Goal: Task Accomplishment & Management: Use online tool/utility

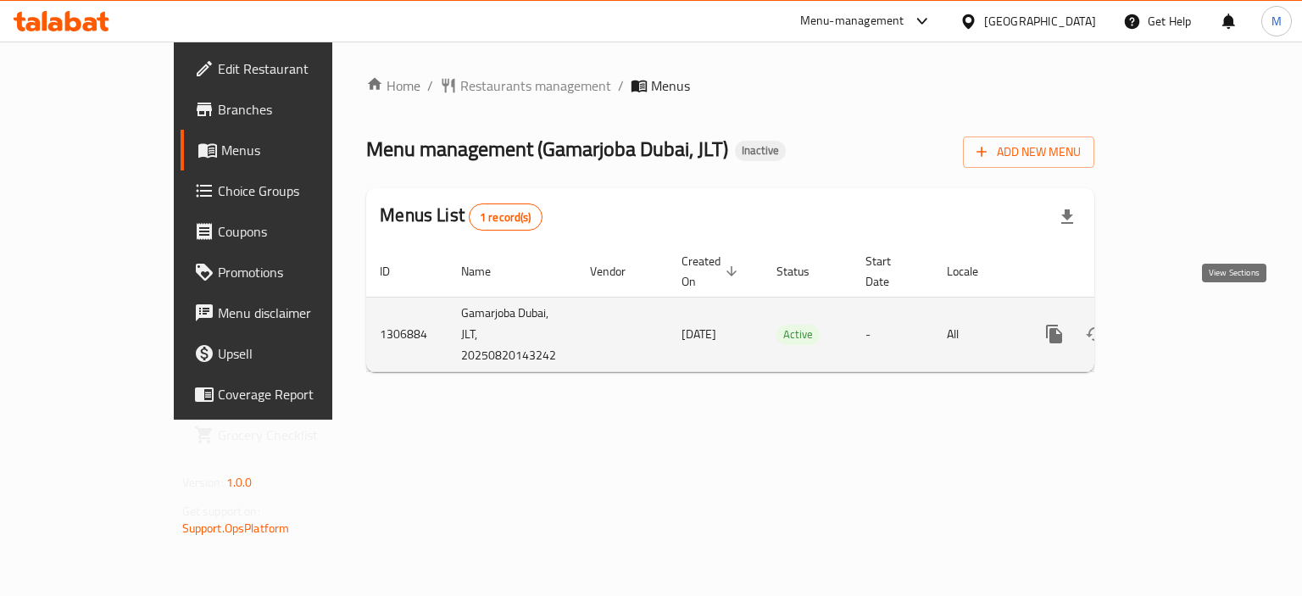
click at [1187, 324] on icon "enhanced table" at bounding box center [1176, 334] width 20 height 20
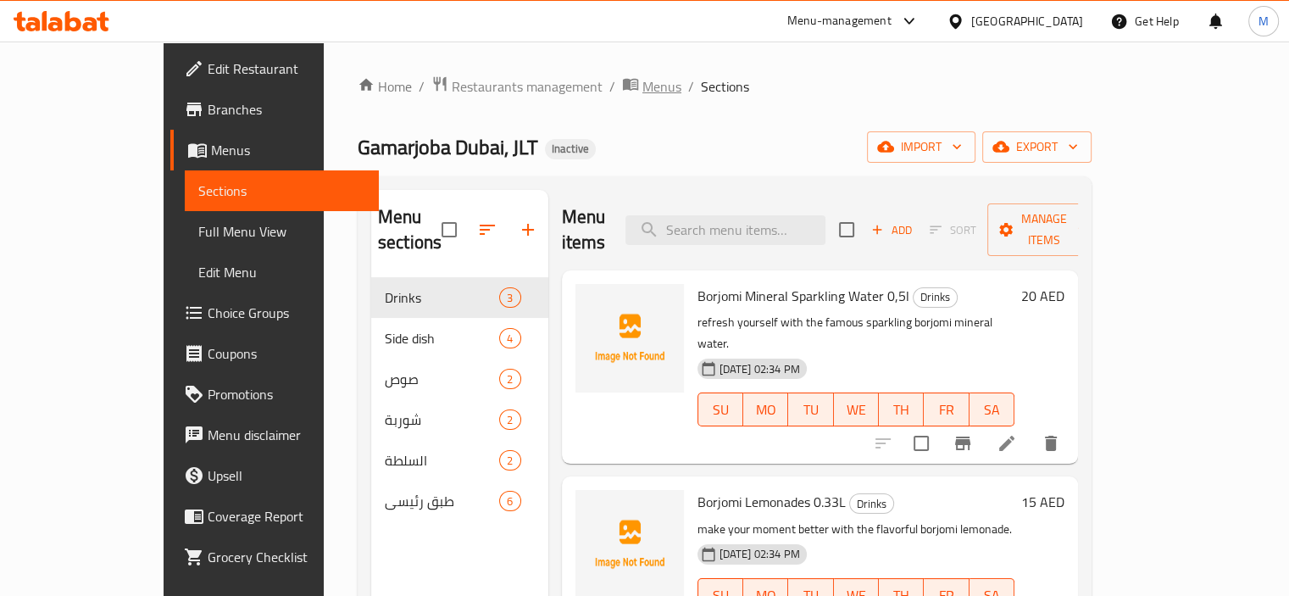
click at [642, 81] on span "Menus" at bounding box center [661, 86] width 39 height 20
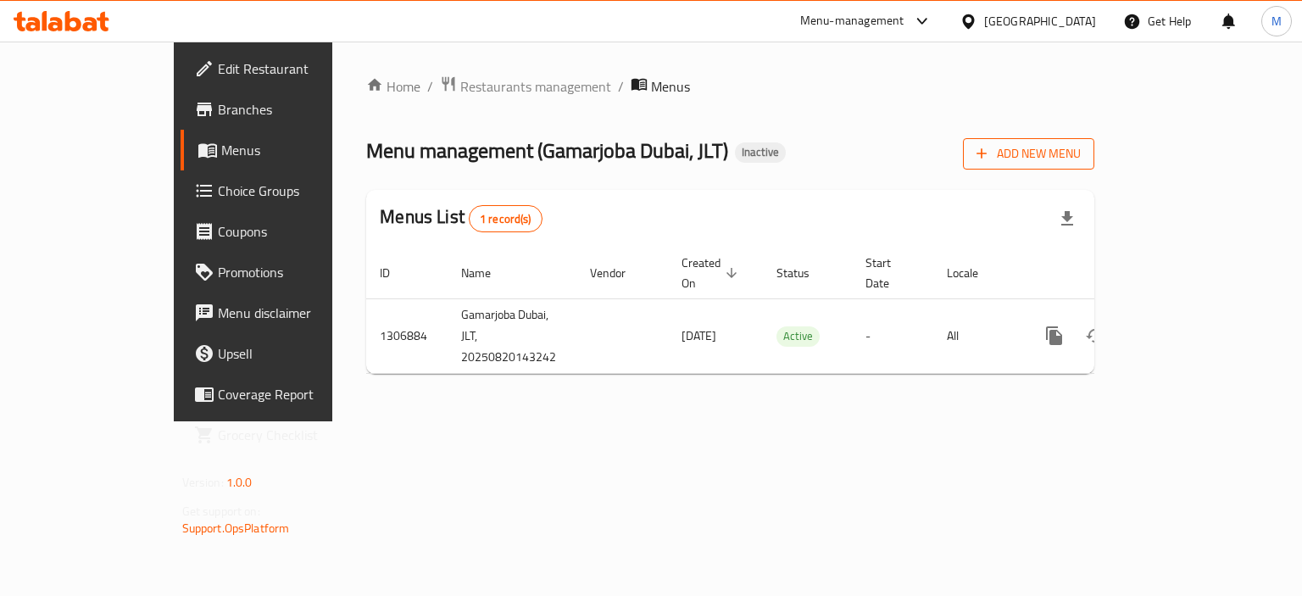
click at [1081, 145] on span "Add New Menu" at bounding box center [1028, 153] width 104 height 21
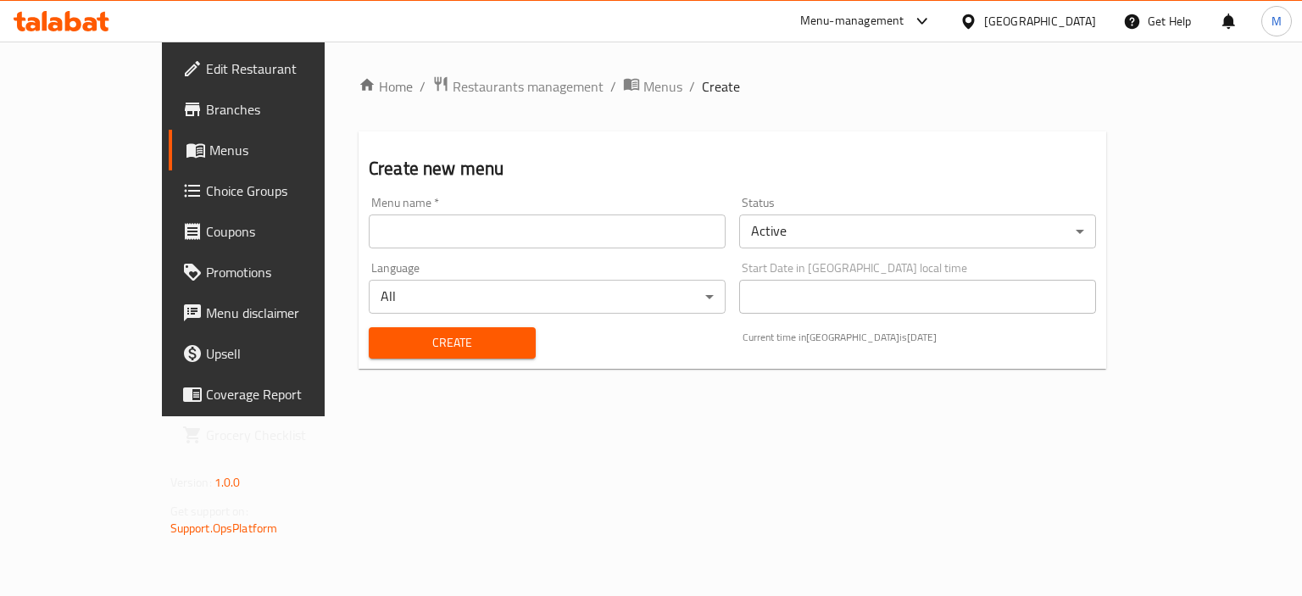
click at [577, 246] on input "text" at bounding box center [547, 231] width 357 height 34
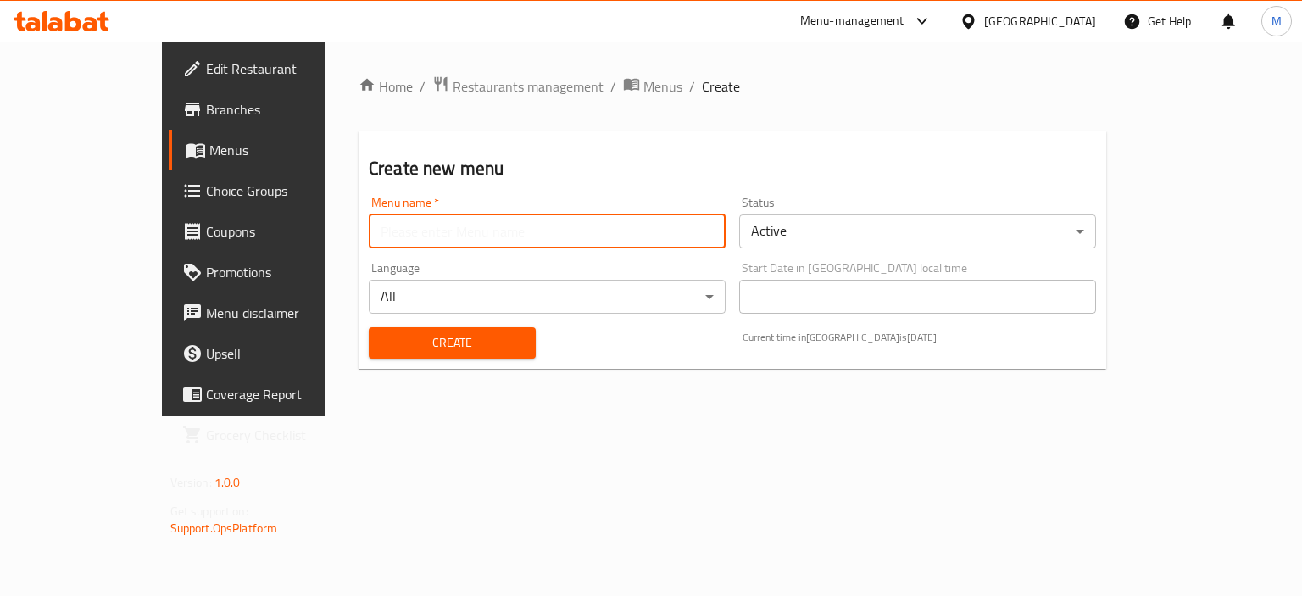
type input "new"
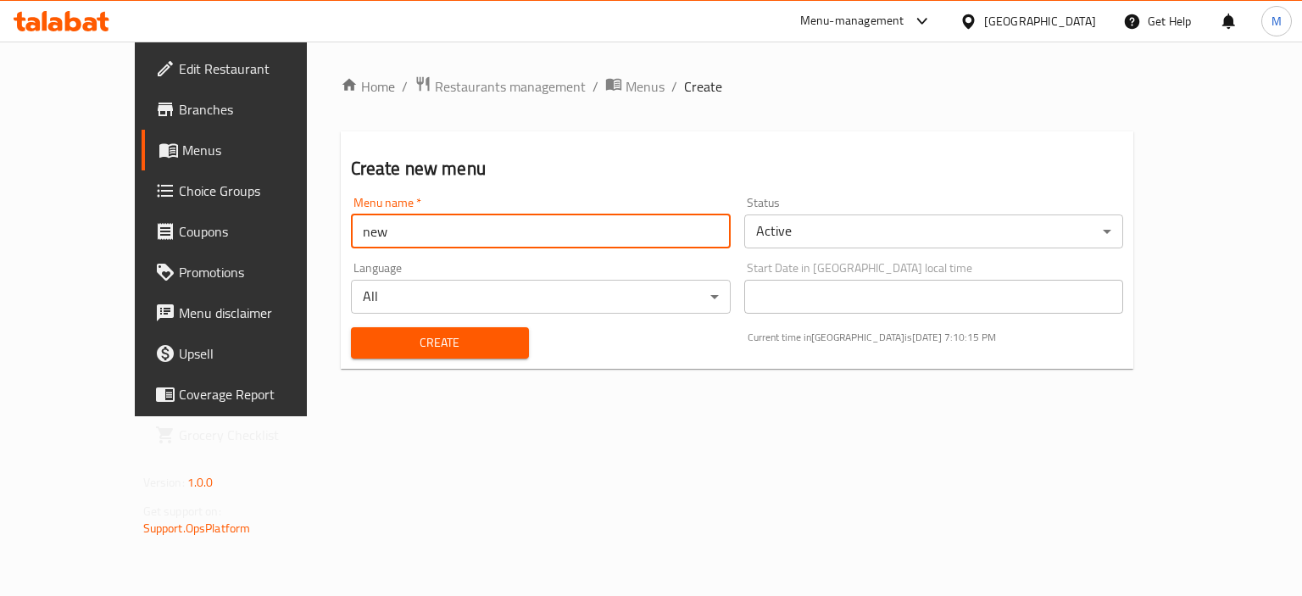
click at [376, 338] on span "Create" at bounding box center [439, 342] width 151 height 21
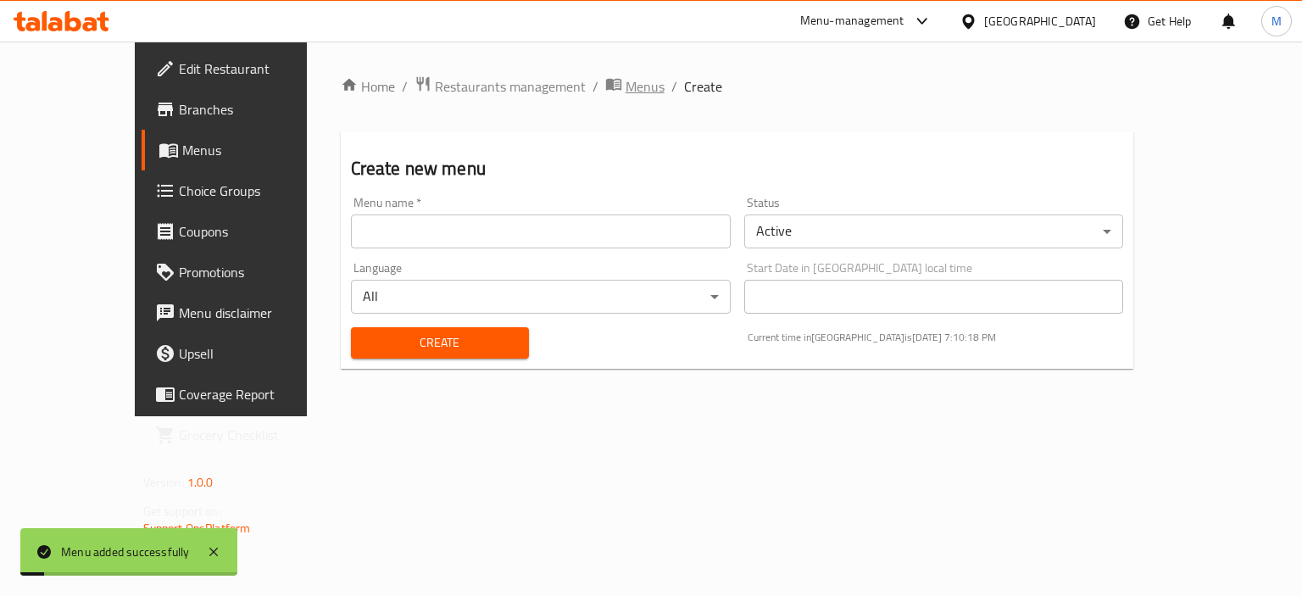
click at [605, 76] on icon "breadcrumb" at bounding box center [613, 83] width 17 height 17
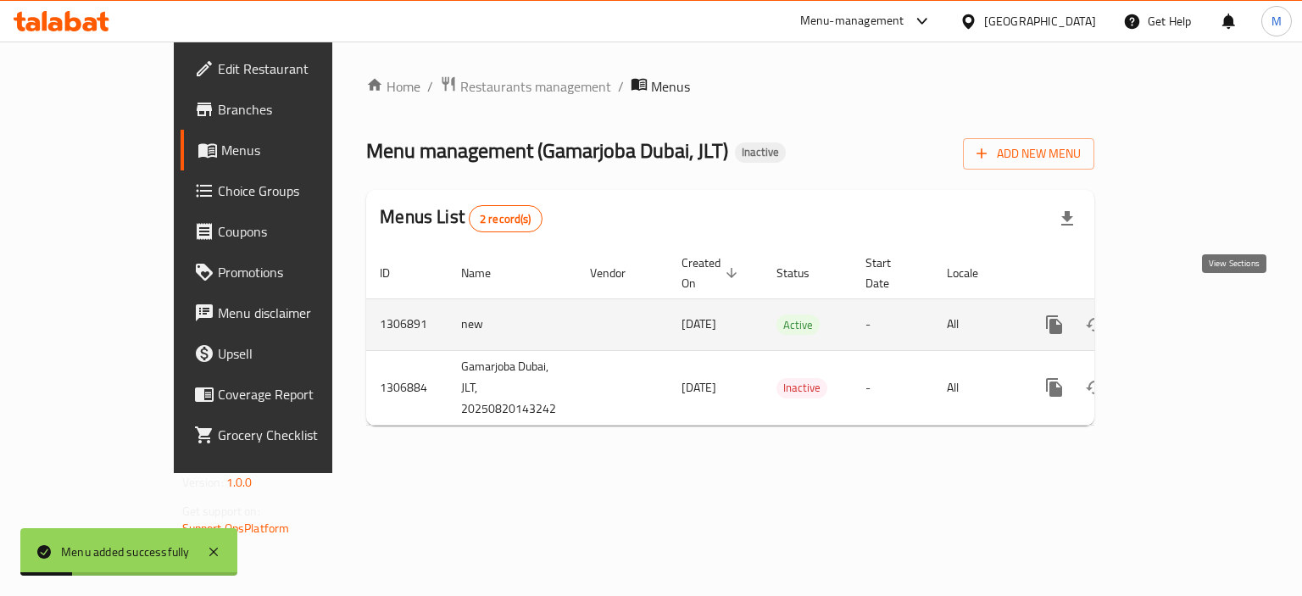
click at [1187, 314] on icon "enhanced table" at bounding box center [1176, 324] width 20 height 20
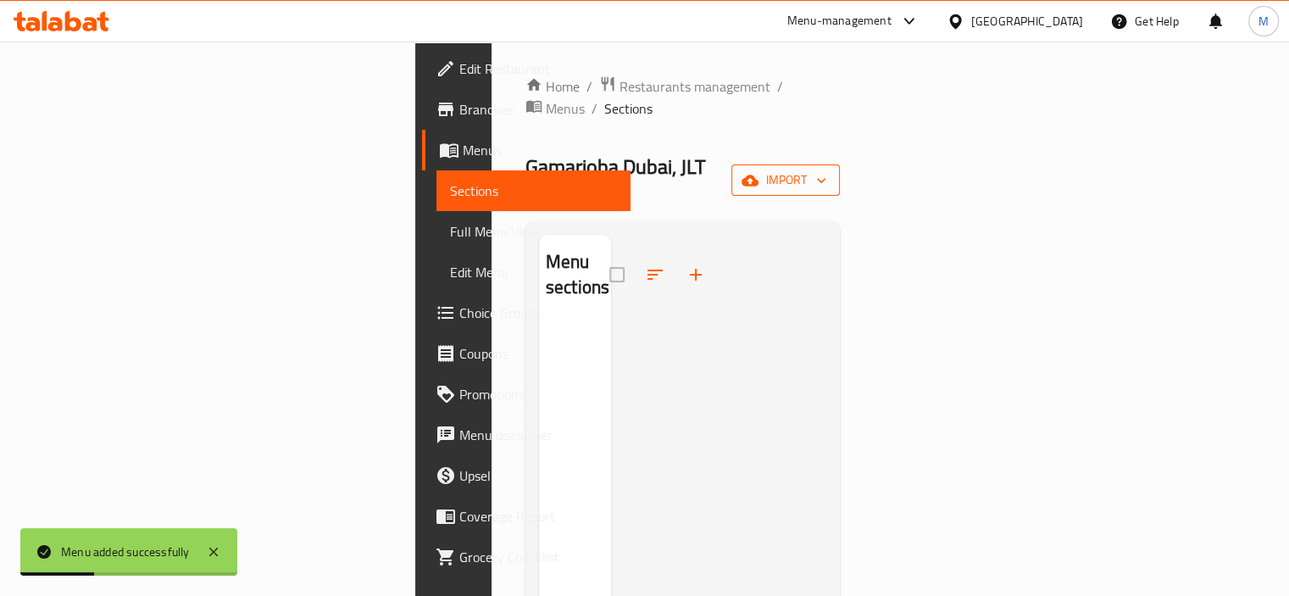
click at [826, 170] on span "import" at bounding box center [785, 180] width 81 height 21
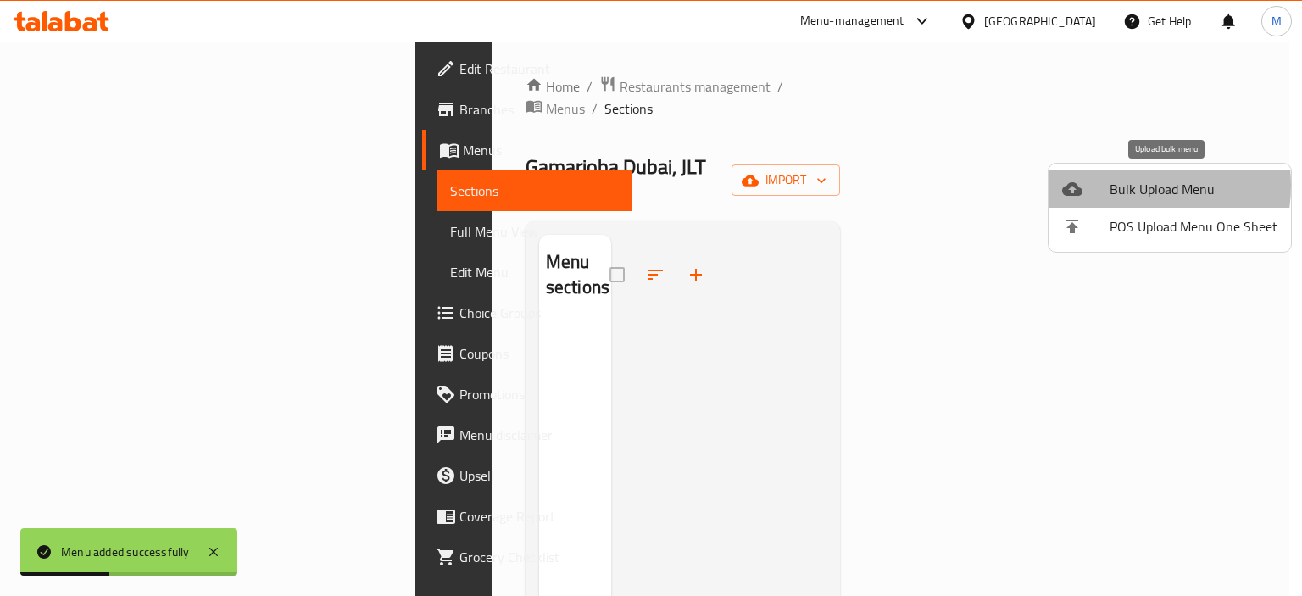
click at [1125, 186] on span "Bulk Upload Menu" at bounding box center [1193, 189] width 168 height 20
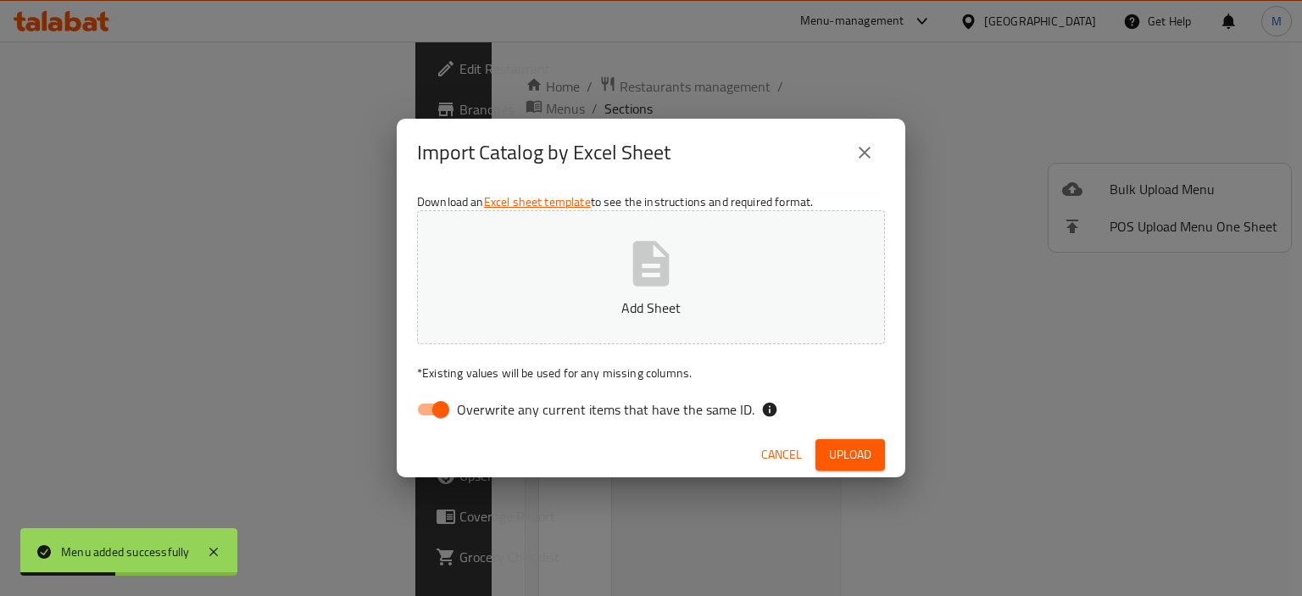
click at [785, 247] on button "Add Sheet" at bounding box center [651, 277] width 468 height 134
click at [636, 416] on span "Overwrite any current items that have the same ID." at bounding box center [605, 409] width 297 height 20
click at [489, 416] on input "Overwrite any current items that have the same ID." at bounding box center [440, 409] width 97 height 32
checkbox input "false"
click at [859, 450] on span "Upload" at bounding box center [850, 454] width 42 height 21
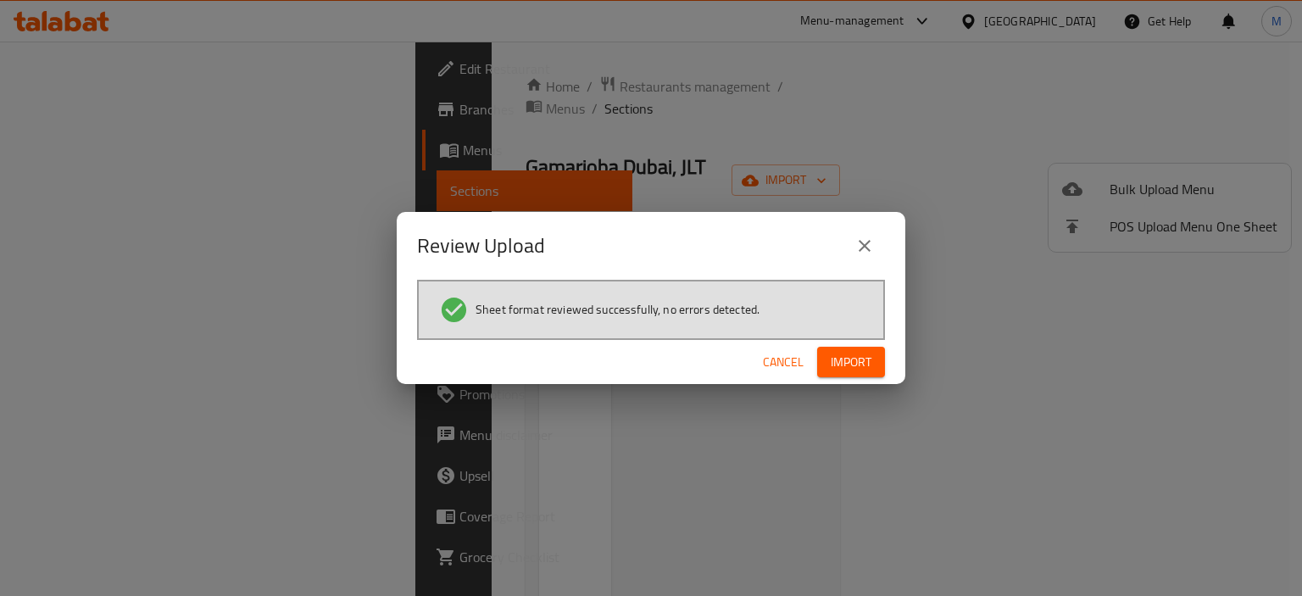
click at [861, 364] on span "Import" at bounding box center [851, 362] width 41 height 21
